Goal: Task Accomplishment & Management: Complete application form

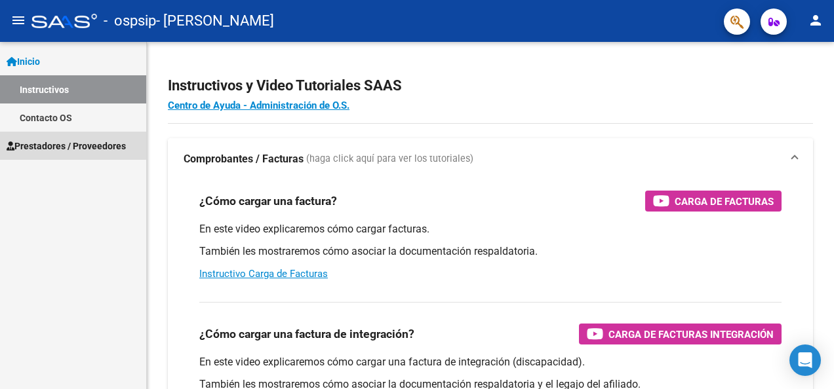
click at [52, 140] on span "Prestadores / Proveedores" at bounding box center [66, 146] width 119 height 14
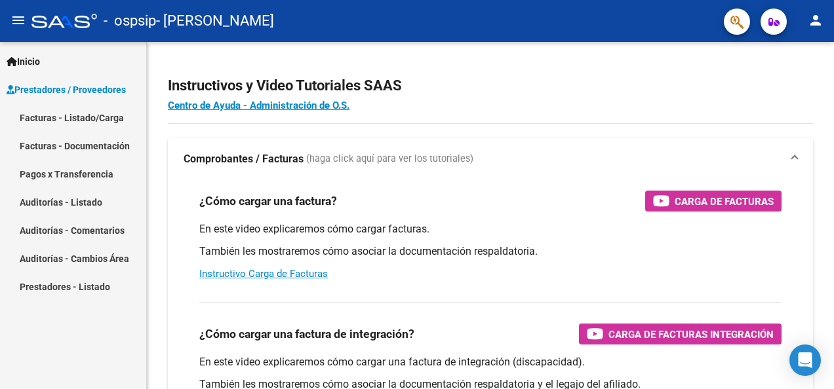
click at [59, 113] on link "Facturas - Listado/Carga" at bounding box center [73, 118] width 146 height 28
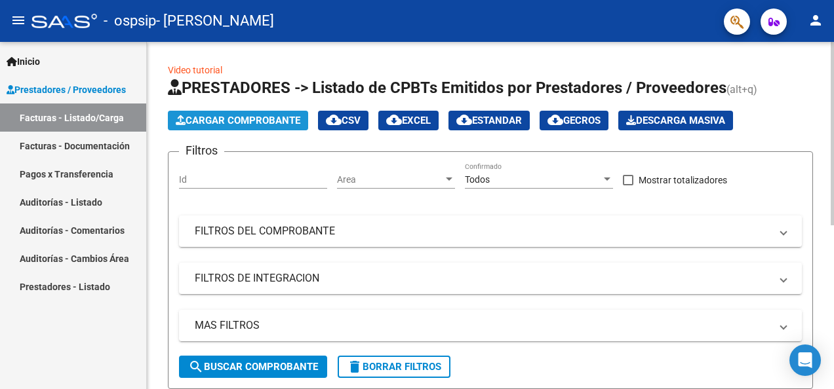
click at [222, 118] on span "Cargar Comprobante" at bounding box center [238, 121] width 125 height 12
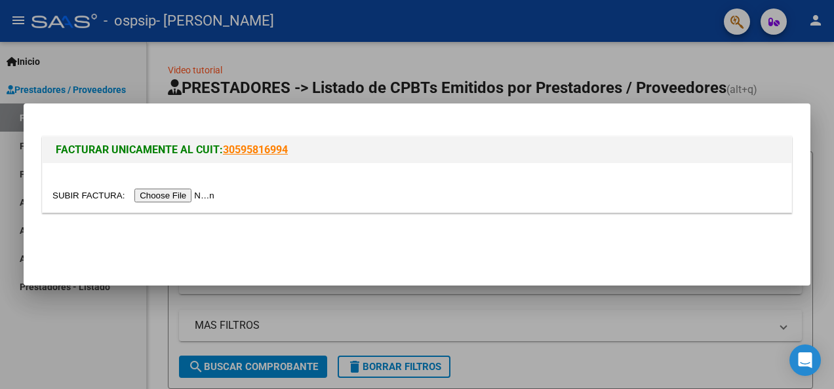
click at [218, 191] on input "file" at bounding box center [135, 196] width 166 height 14
click at [214, 195] on input "file" at bounding box center [135, 196] width 166 height 14
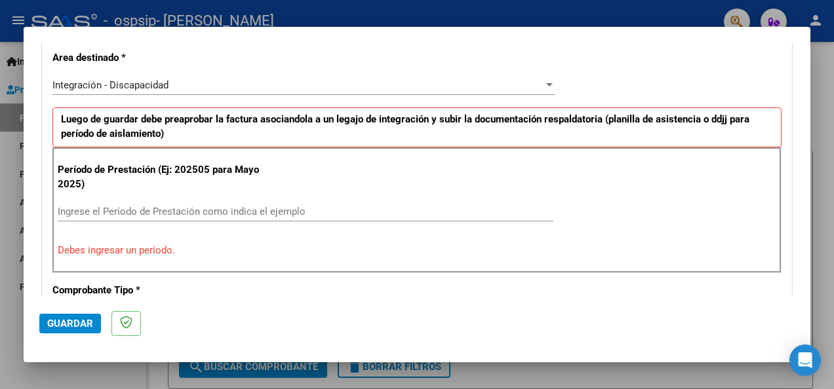
scroll to position [328, 0]
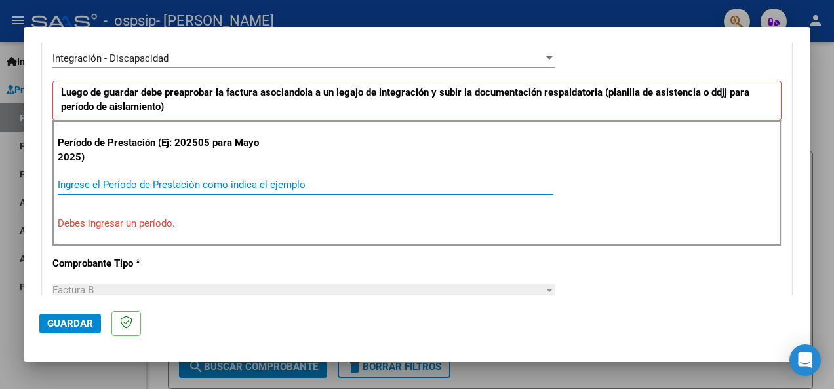
click at [148, 186] on input "Ingrese el Período de Prestación como indica el ejemplo" at bounding box center [306, 185] width 496 height 12
type input "0"
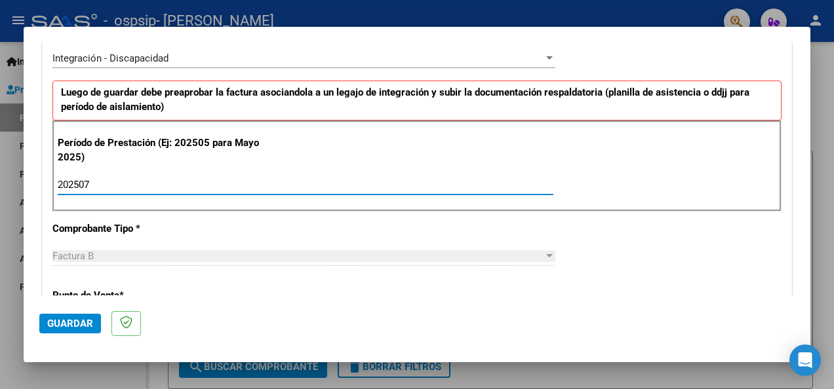
type input "202507"
click at [199, 240] on div "CUIT * 27-32359206-9 Ingresar CUIT ANALISIS PRESTADOR [PERSON_NAME] Area destin…" at bounding box center [417, 372] width 749 height 987
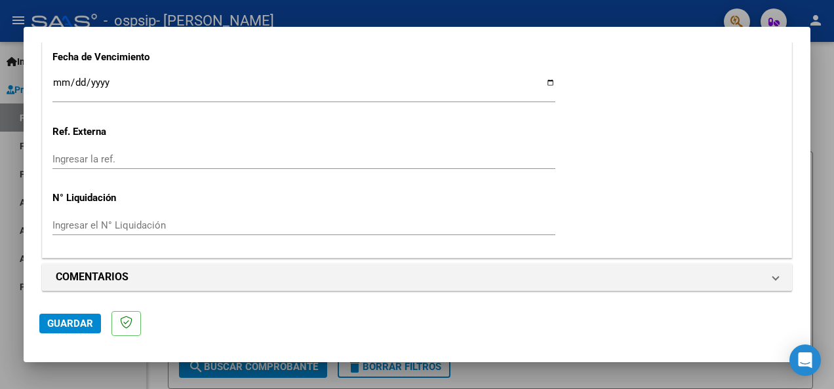
scroll to position [937, 0]
click at [89, 325] on span "Guardar" at bounding box center [70, 324] width 46 height 12
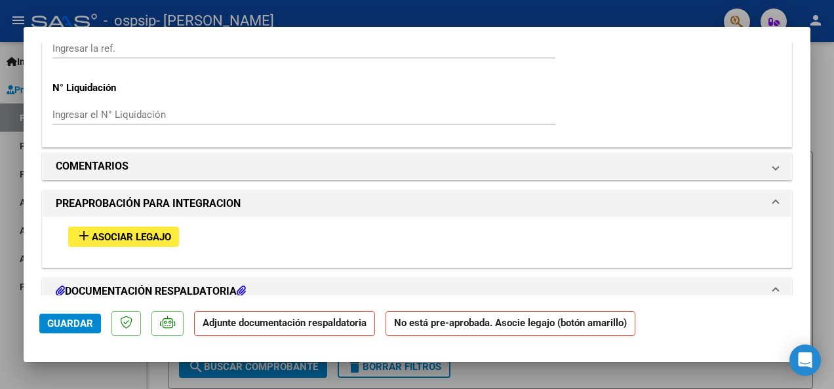
scroll to position [1049, 0]
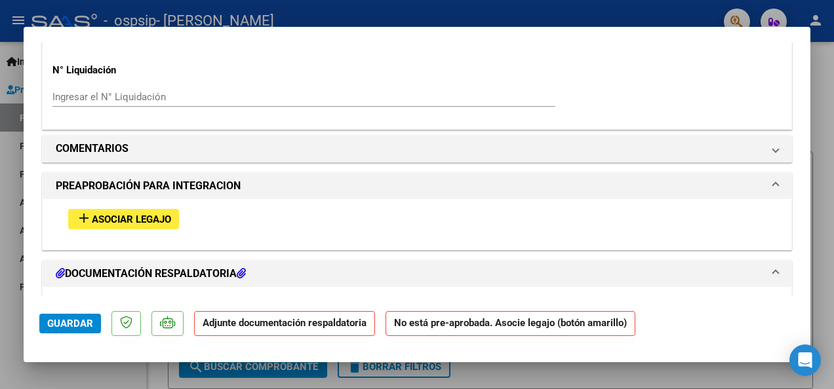
click at [165, 216] on span "Asociar Legajo" at bounding box center [131, 220] width 79 height 12
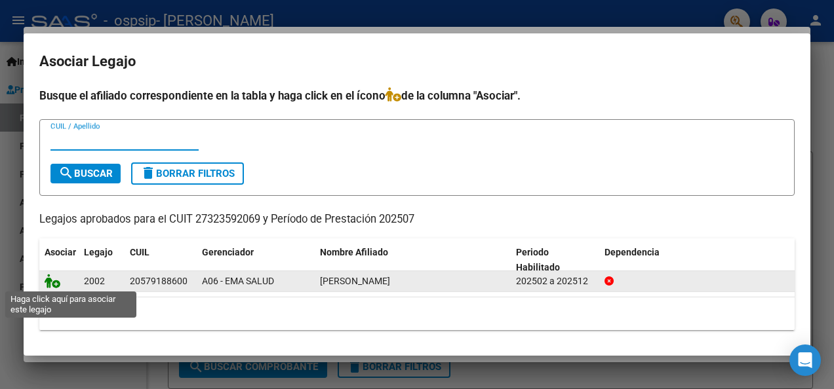
click at [55, 283] on icon at bounding box center [53, 281] width 16 height 14
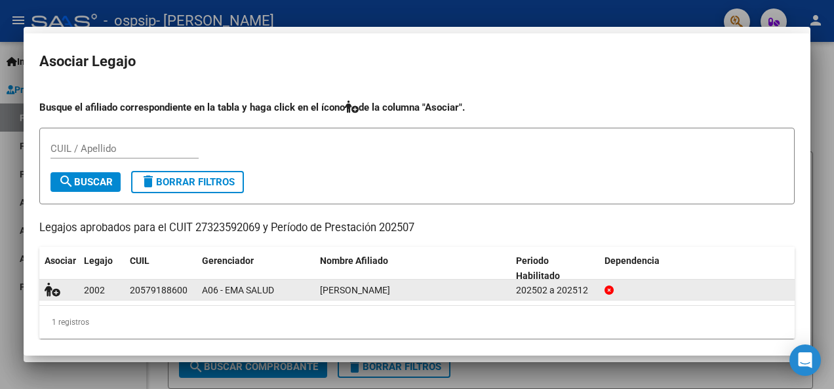
scroll to position [1083, 0]
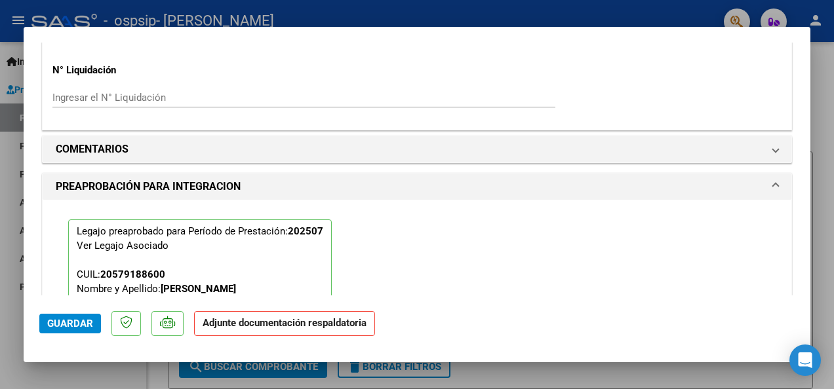
click at [82, 316] on button "Guardar" at bounding box center [70, 324] width 62 height 20
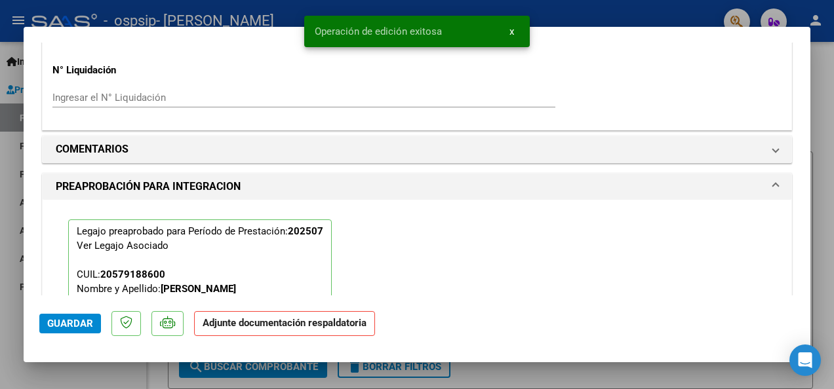
click at [235, 326] on strong "Adjunte documentación respaldatoria" at bounding box center [285, 323] width 164 height 12
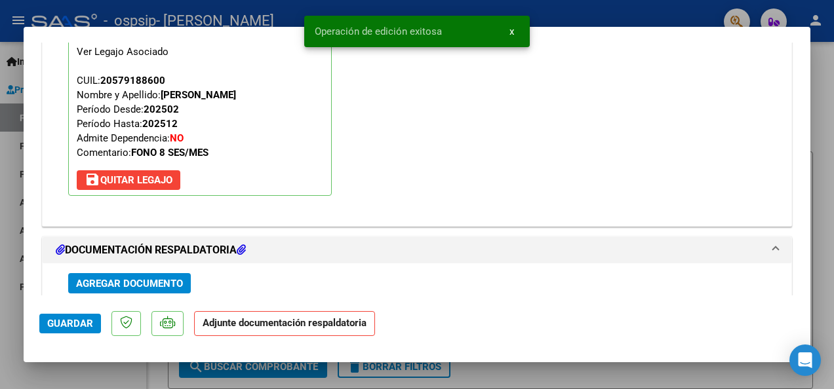
scroll to position [1280, 0]
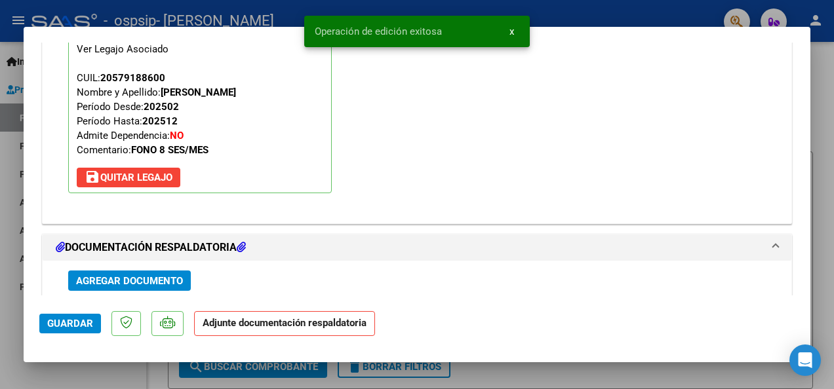
click at [136, 275] on span "Agregar Documento" at bounding box center [129, 281] width 107 height 12
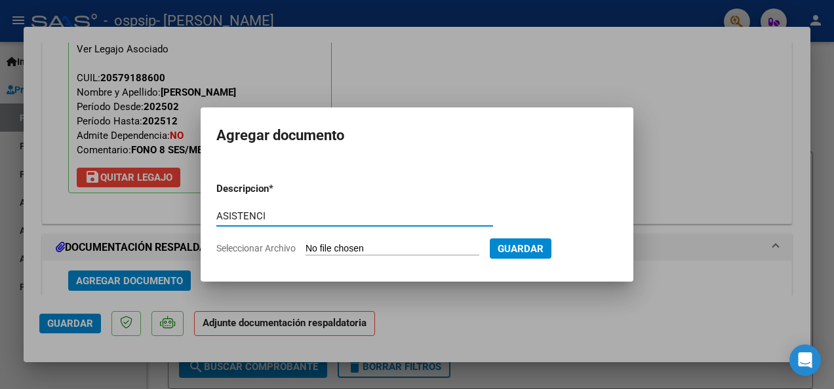
type input "ASISTENCIA"
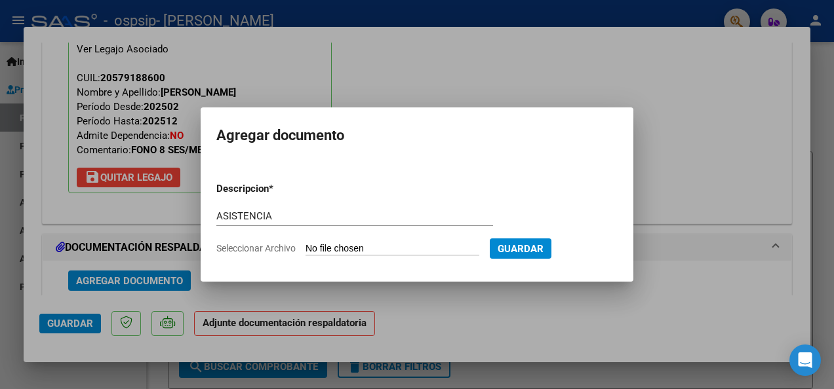
click at [327, 241] on form "Descripcion * ASISTENCIA Escriba aquí una descripcion Seleccionar Archivo Guard…" at bounding box center [416, 219] width 401 height 94
click at [330, 248] on input "Seleccionar Archivo" at bounding box center [393, 249] width 174 height 12
click at [304, 257] on form "Descripcion * ASISTENCIA Escriba aquí una descripcion Seleccionar Archivo Guard…" at bounding box center [416, 219] width 401 height 94
click at [311, 248] on input "Seleccionar Archivo" at bounding box center [393, 249] width 174 height 12
type input "C:\fakepath\ASISTENCIA.pdf"
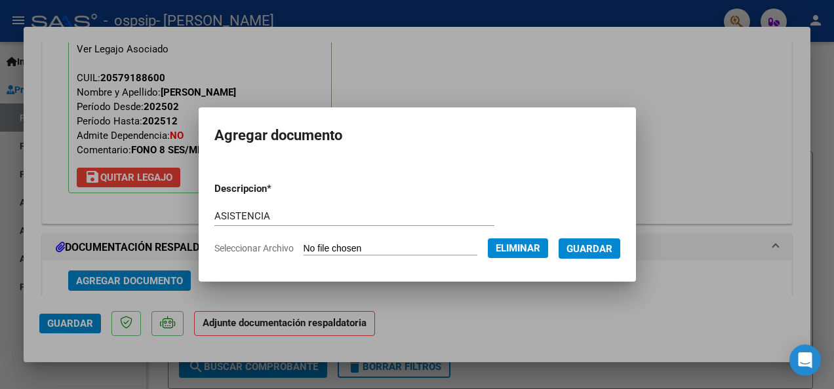
click at [603, 248] on span "Guardar" at bounding box center [589, 249] width 46 height 12
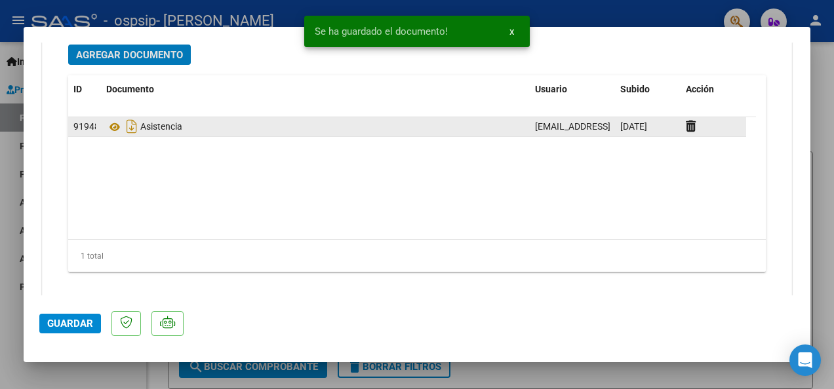
scroll to position [1519, 0]
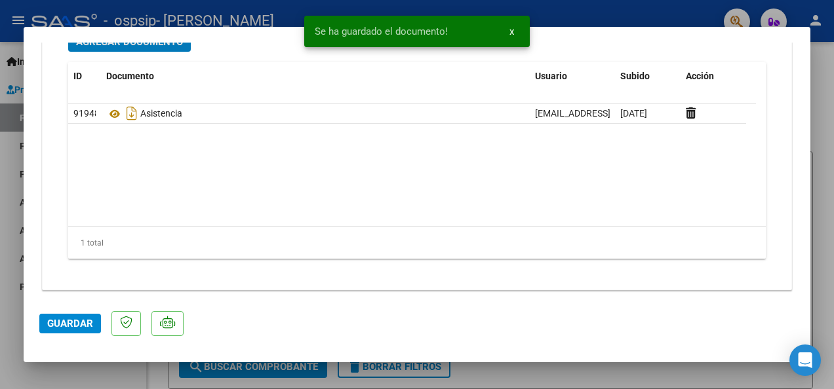
click at [75, 323] on span "Guardar" at bounding box center [70, 324] width 46 height 12
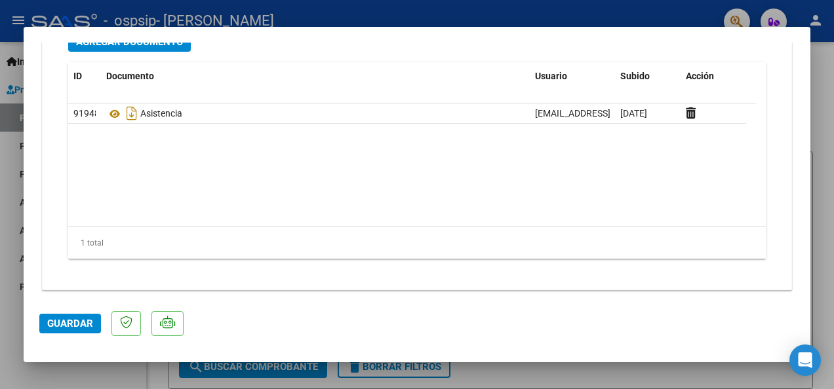
click at [823, 211] on div at bounding box center [417, 194] width 834 height 389
type input "$ 0,00"
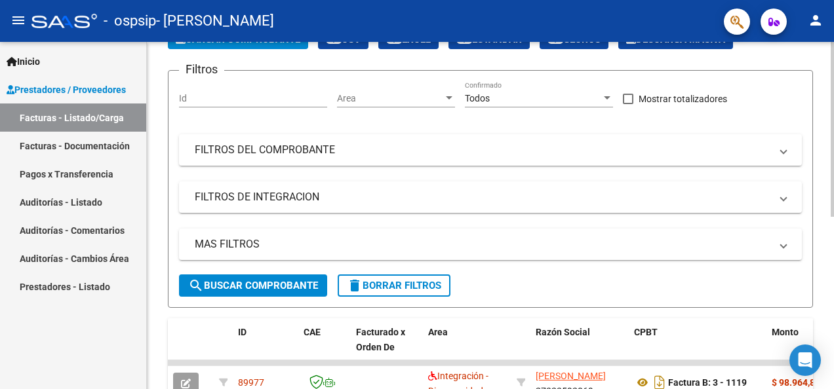
scroll to position [0, 0]
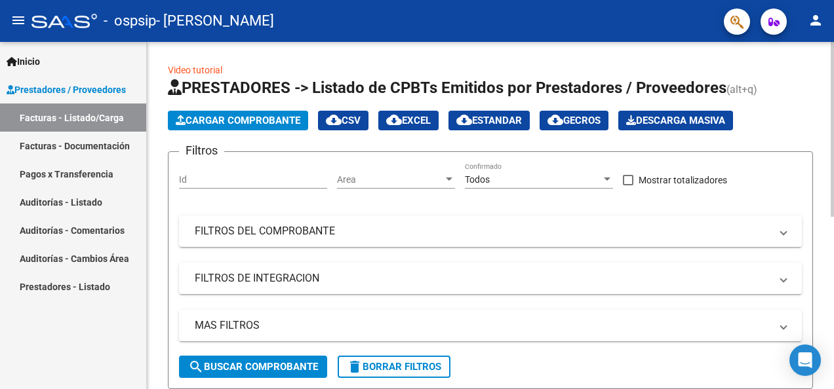
click at [222, 121] on span "Cargar Comprobante" at bounding box center [238, 121] width 125 height 12
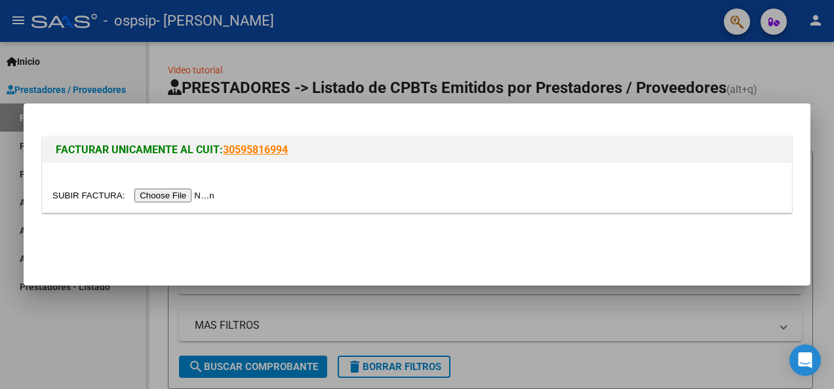
click at [218, 193] on input "file" at bounding box center [135, 196] width 166 height 14
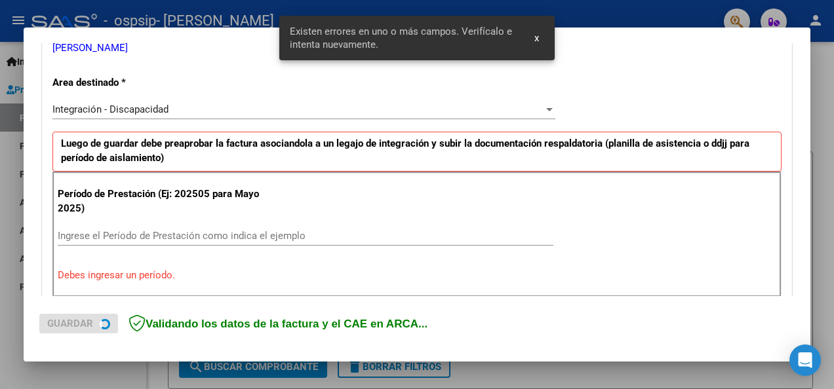
scroll to position [303, 0]
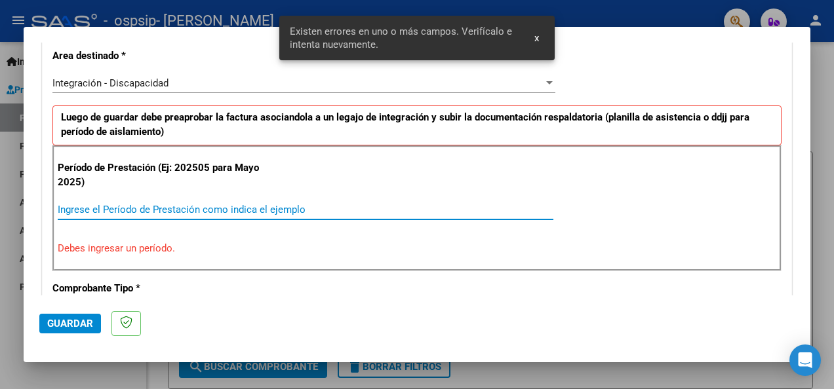
click at [148, 207] on input "Ingrese el Período de Prestación como indica el ejemplo" at bounding box center [306, 210] width 496 height 12
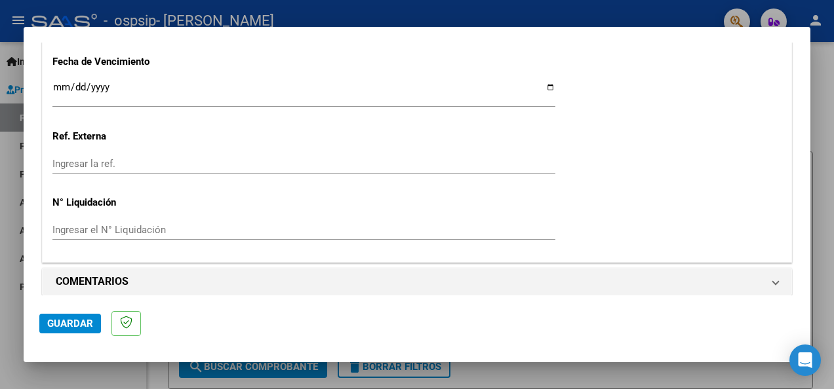
scroll to position [937, 0]
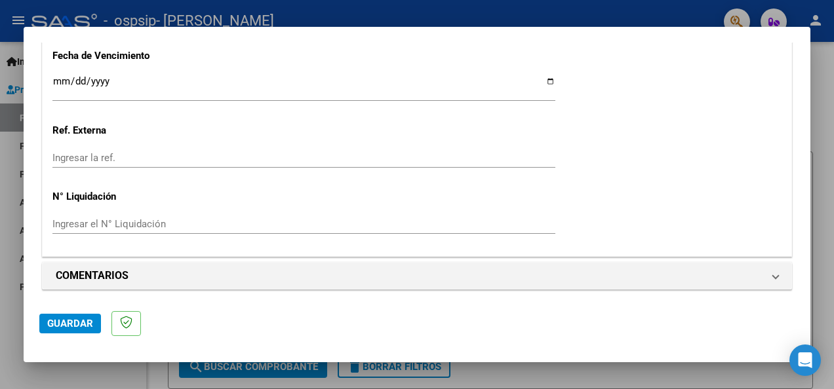
type input "202508"
click at [73, 321] on span "Guardar" at bounding box center [70, 324] width 46 height 12
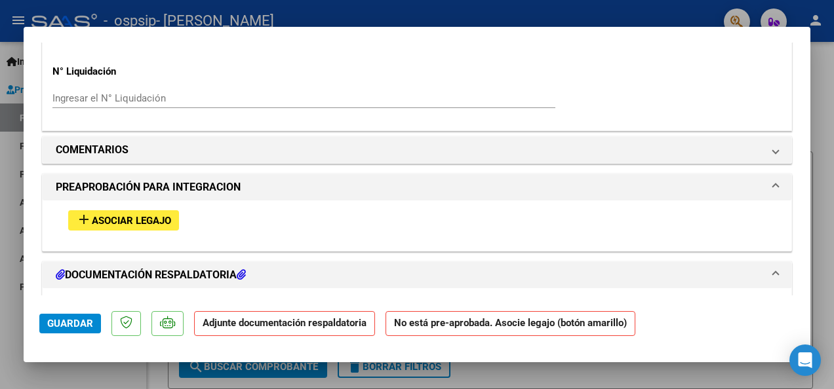
scroll to position [1049, 0]
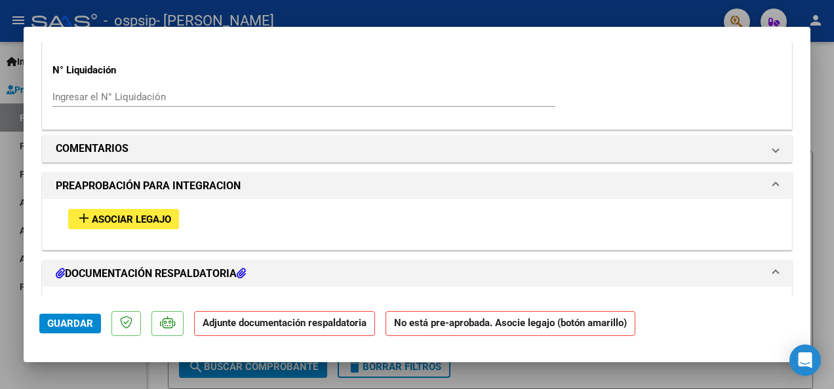
click at [148, 220] on span "Asociar Legajo" at bounding box center [131, 220] width 79 height 12
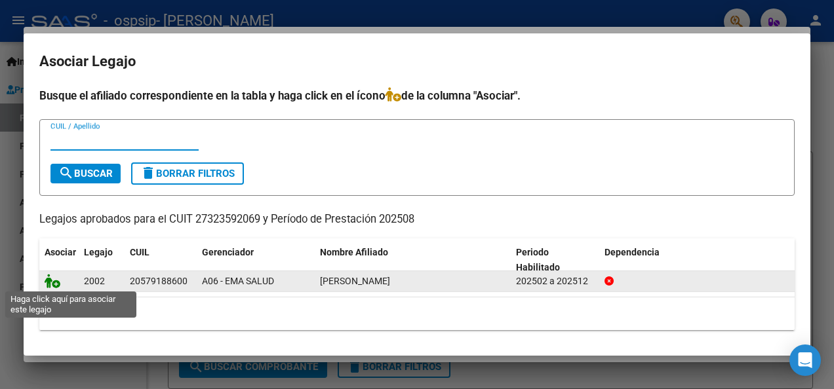
click at [52, 282] on icon at bounding box center [53, 281] width 16 height 14
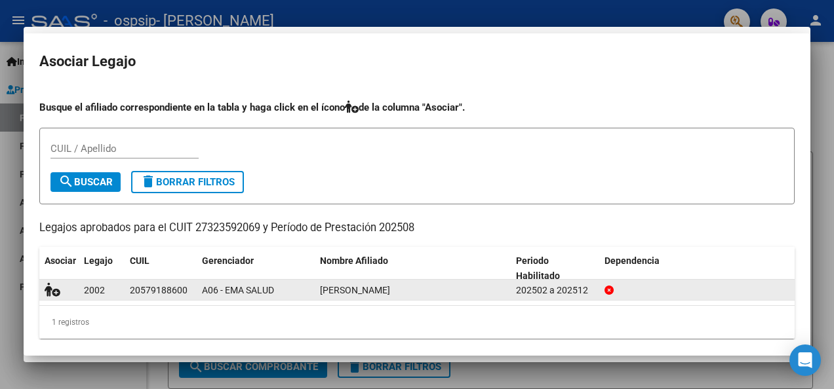
scroll to position [1083, 0]
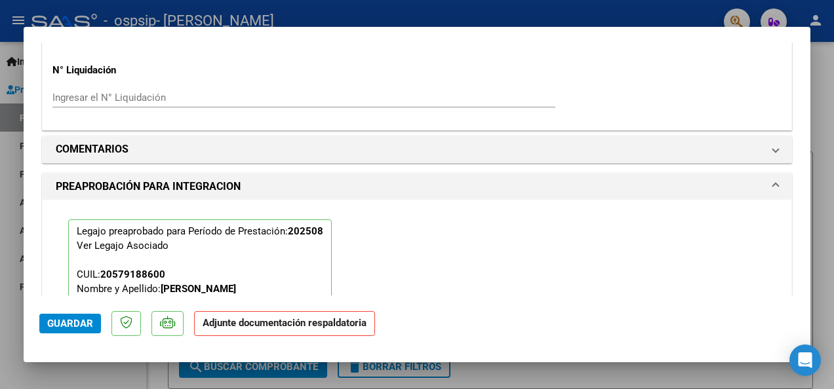
click at [69, 323] on span "Guardar" at bounding box center [70, 324] width 46 height 12
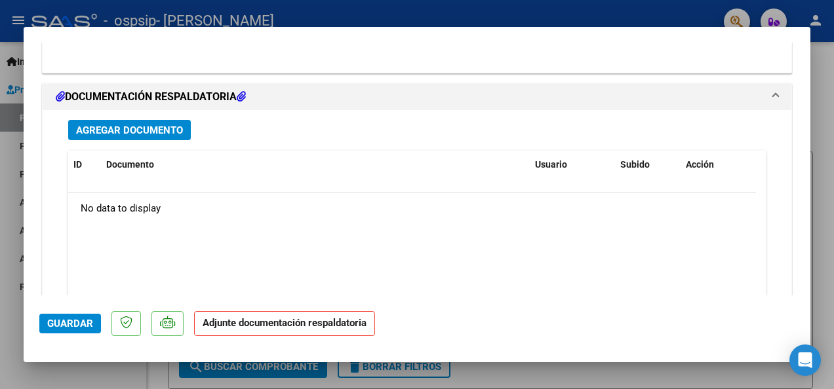
scroll to position [1411, 0]
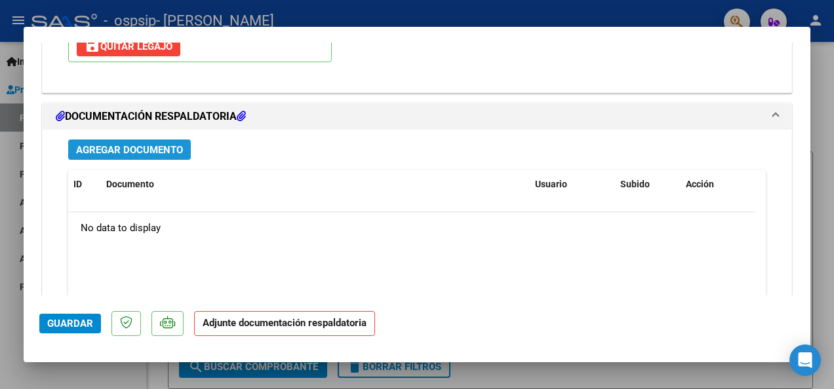
click at [154, 144] on span "Agregar Documento" at bounding box center [129, 150] width 107 height 12
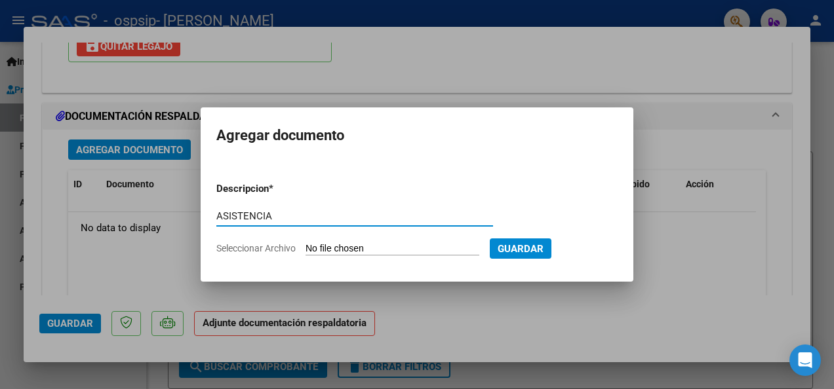
type input "ASISTENCIA"
click at [328, 246] on input "Seleccionar Archivo" at bounding box center [393, 249] width 174 height 12
type input "C:\fakepath\ASISTENCIA.pdf"
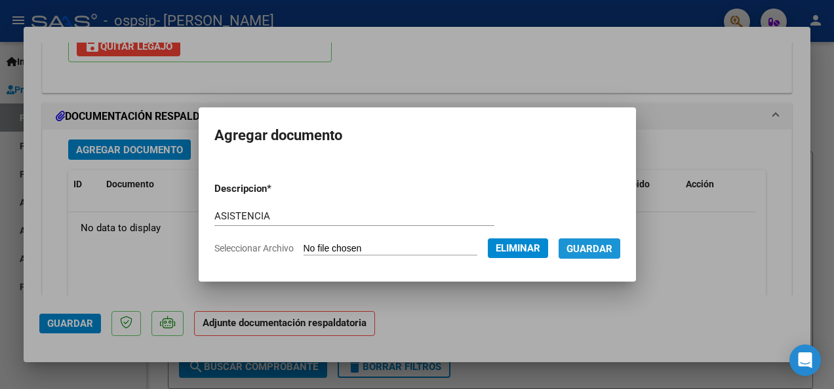
click at [608, 251] on span "Guardar" at bounding box center [589, 249] width 46 height 12
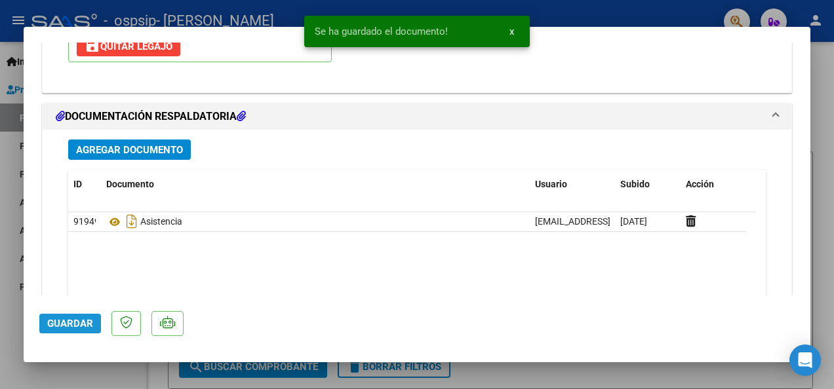
click at [83, 324] on span "Guardar" at bounding box center [70, 324] width 46 height 12
click at [547, 373] on div at bounding box center [417, 194] width 834 height 389
type input "$ 0,00"
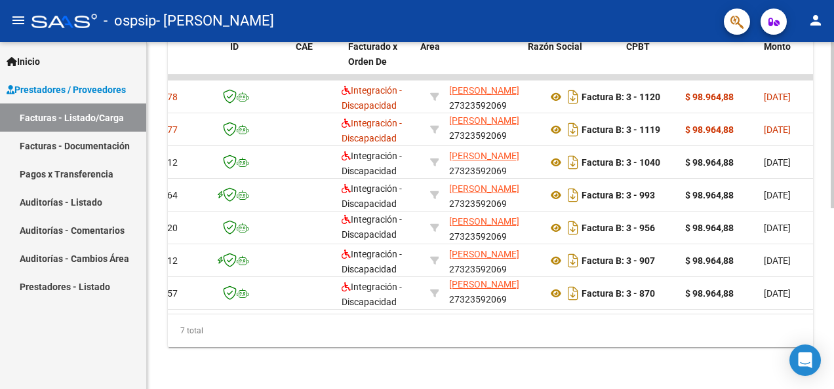
scroll to position [0, 0]
